Goal: Communication & Community: Ask a question

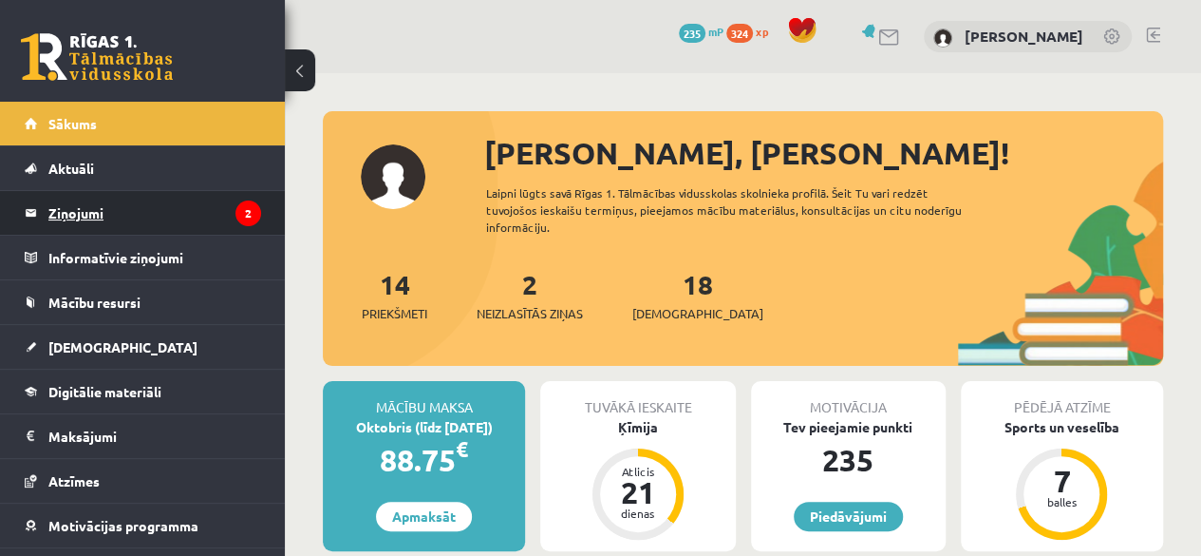
click at [112, 206] on legend "Ziņojumi 2" at bounding box center [154, 213] width 213 height 44
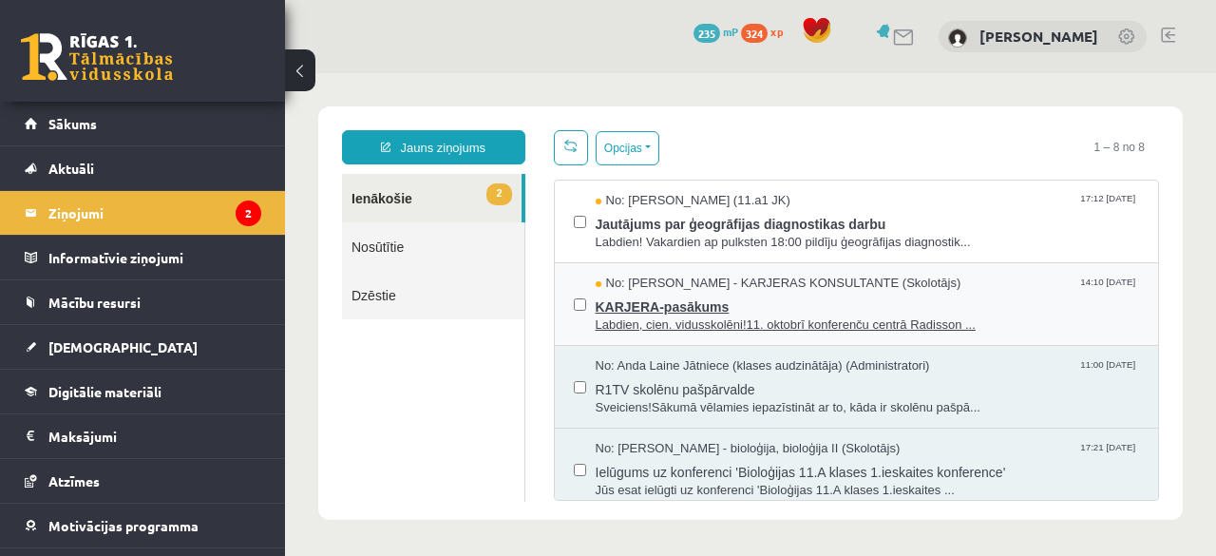
click at [802, 288] on span "No: [PERSON_NAME] - KARJERAS KONSULTANTE (Skolotājs)" at bounding box center [779, 283] width 366 height 18
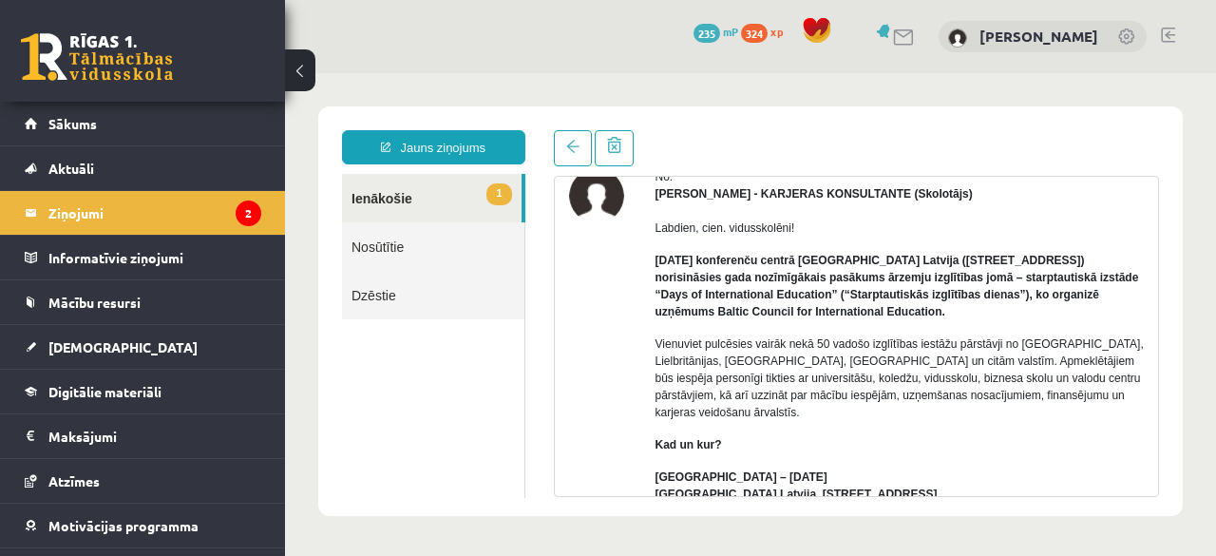
scroll to position [107, 0]
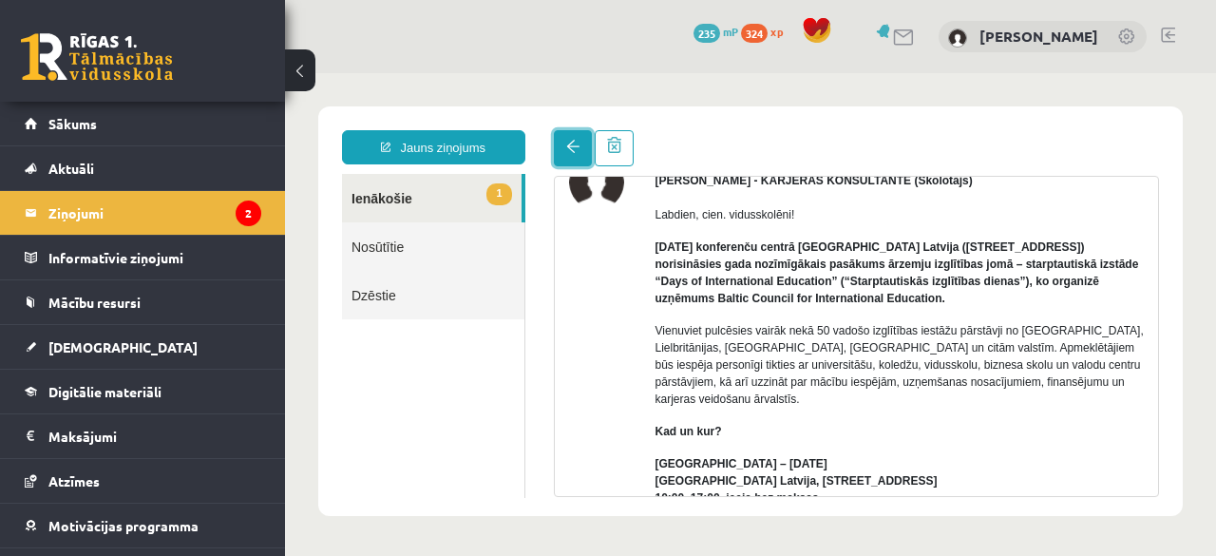
click at [568, 144] on span at bounding box center [572, 146] width 13 height 13
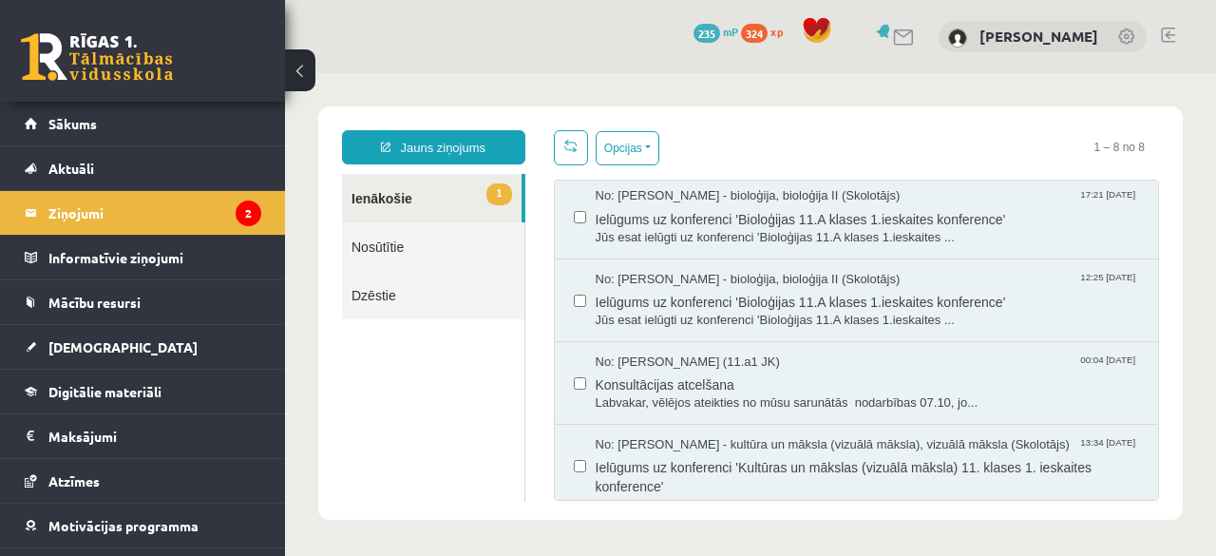
scroll to position [0, 0]
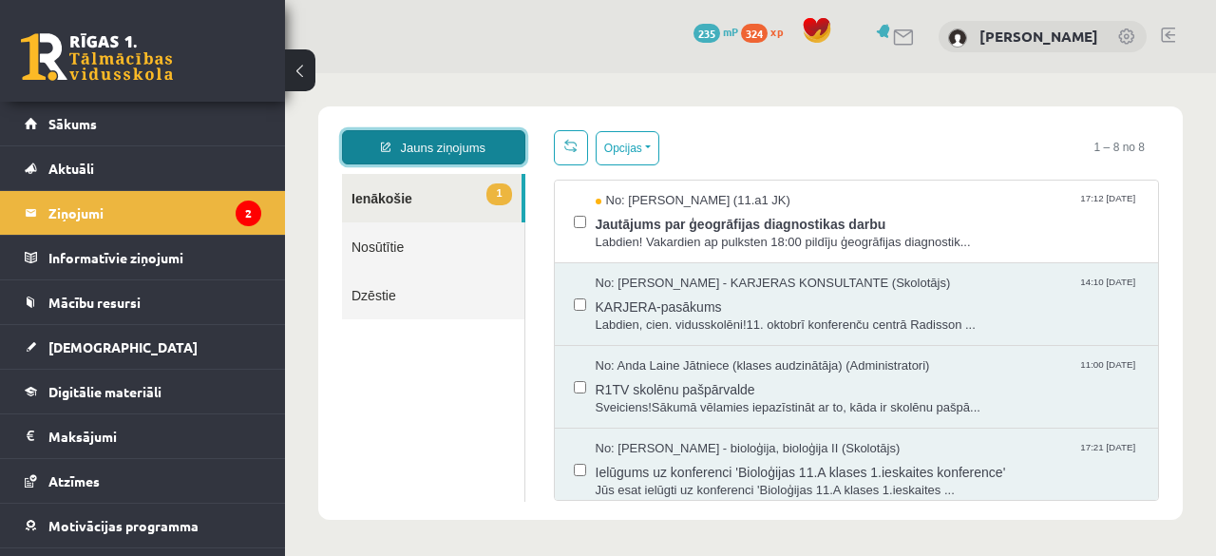
click at [465, 140] on link "Jauns ziņojums" at bounding box center [433, 147] width 183 height 34
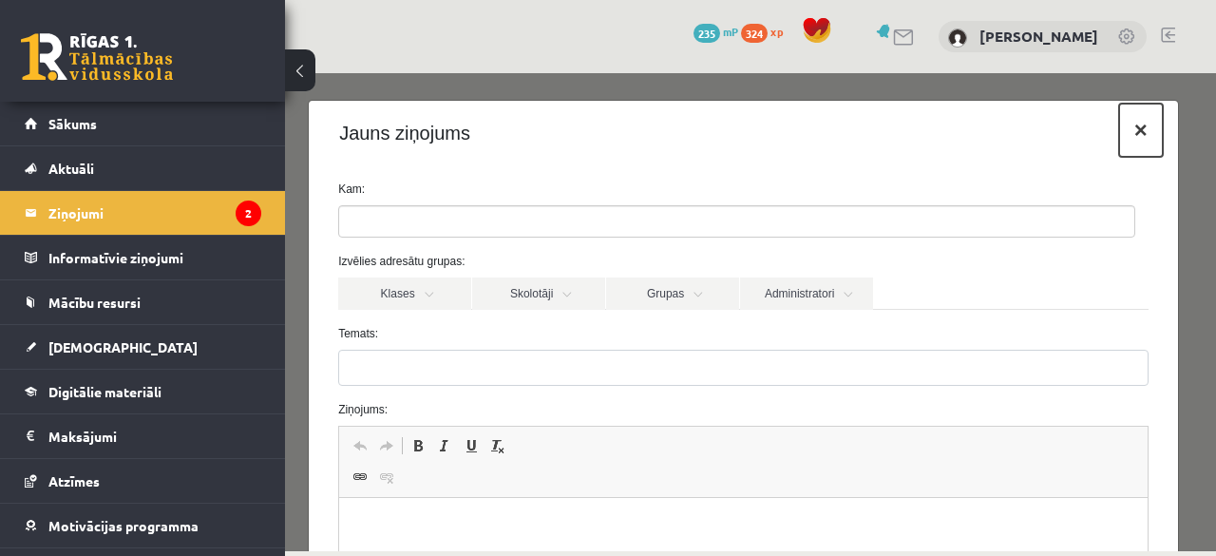
click at [1123, 132] on button "×" at bounding box center [1141, 130] width 44 height 53
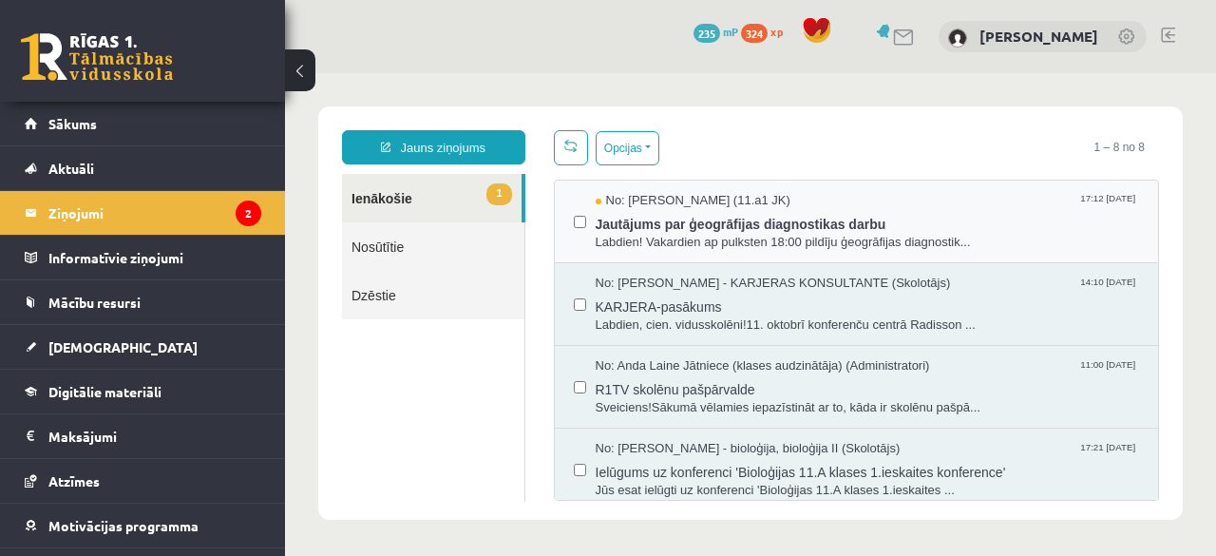
click at [817, 253] on div "No: [PERSON_NAME] (11.a1 JK) 17:12 [DATE] Jautājums par ģeogrāfijas diagnostika…" at bounding box center [857, 221] width 604 height 83
click at [862, 227] on span "Jautājums par ģeogrāfijas diagnostikas darbu" at bounding box center [868, 222] width 544 height 24
